Goal: Task Accomplishment & Management: Manage account settings

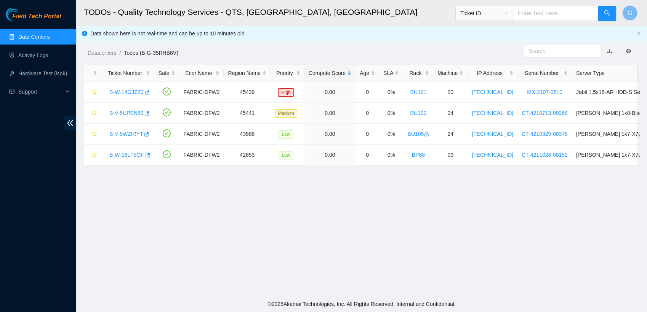
scroll to position [200, 0]
click at [616, 209] on main "TODOs - Quality Technology Services - QTS, [GEOGRAPHIC_DATA], [GEOGRAPHIC_DATA]…" at bounding box center [361, 148] width 571 height 296
click at [112, 114] on link "B-V-5UPEN89" at bounding box center [126, 113] width 34 height 6
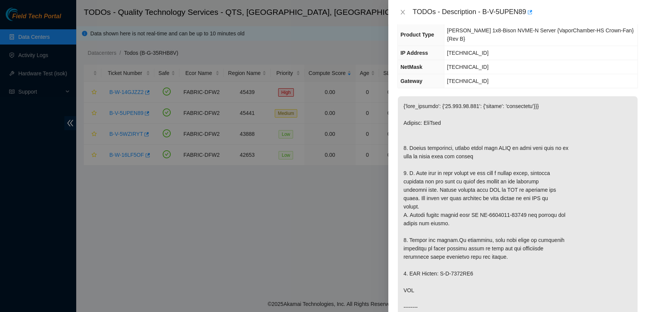
scroll to position [61, 0]
click at [615, 215] on p at bounding box center [518, 266] width 240 height 338
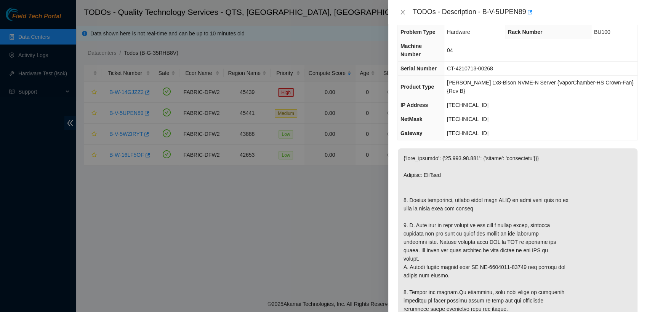
scroll to position [0, 0]
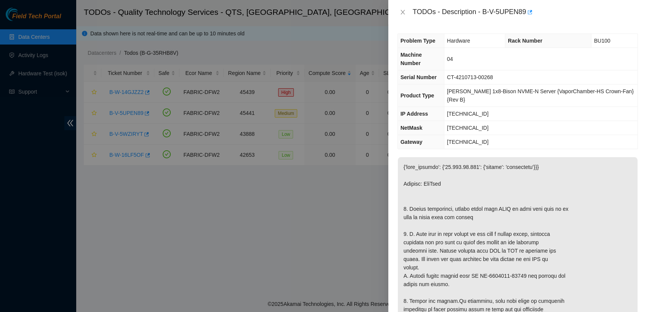
click at [535, 26] on div "Problem Type Hardware Rack Number BU100 Machine Number 04 Serial Number CT-4210…" at bounding box center [517, 168] width 259 height 288
drag, startPoint x: 485, startPoint y: 13, endPoint x: 526, endPoint y: 14, distance: 41.1
click at [526, 14] on div "TODOs - Description - B-V-5UPEN89" at bounding box center [525, 12] width 225 height 12
copy div "B-V-5UPEN89"
click at [601, 18] on div "TODOs - Description - B-V-5UPEN89" at bounding box center [525, 12] width 225 height 12
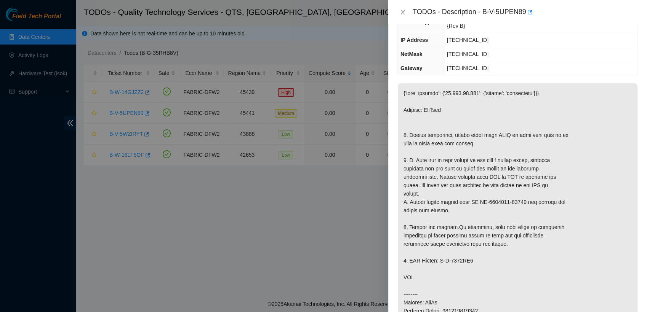
scroll to position [75, 0]
click at [610, 235] on p at bounding box center [518, 251] width 240 height 338
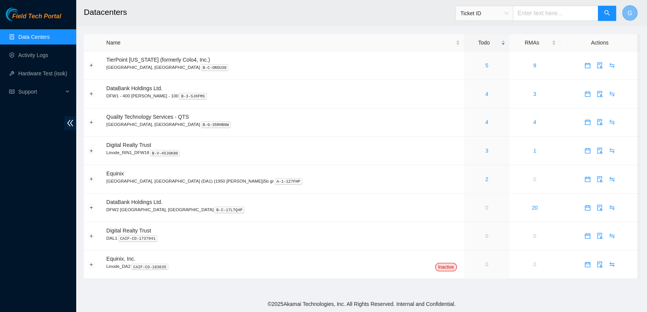
click at [632, 14] on button "G" at bounding box center [629, 12] width 15 height 15
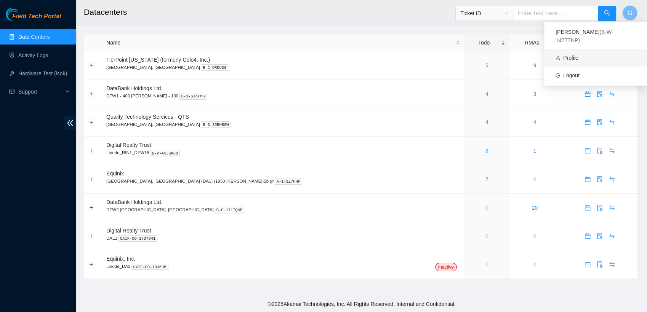
click at [578, 55] on link "Profile" at bounding box center [570, 58] width 15 height 6
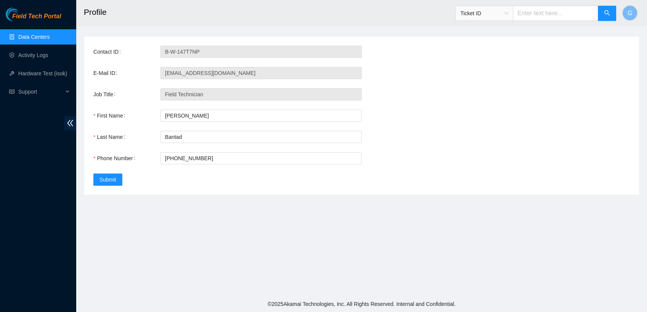
click at [40, 214] on div "Field Tech Portal Data Centers Activity Logs Hardware Test (isok) Support" at bounding box center [38, 160] width 76 height 305
